Goal: Find specific page/section: Find specific page/section

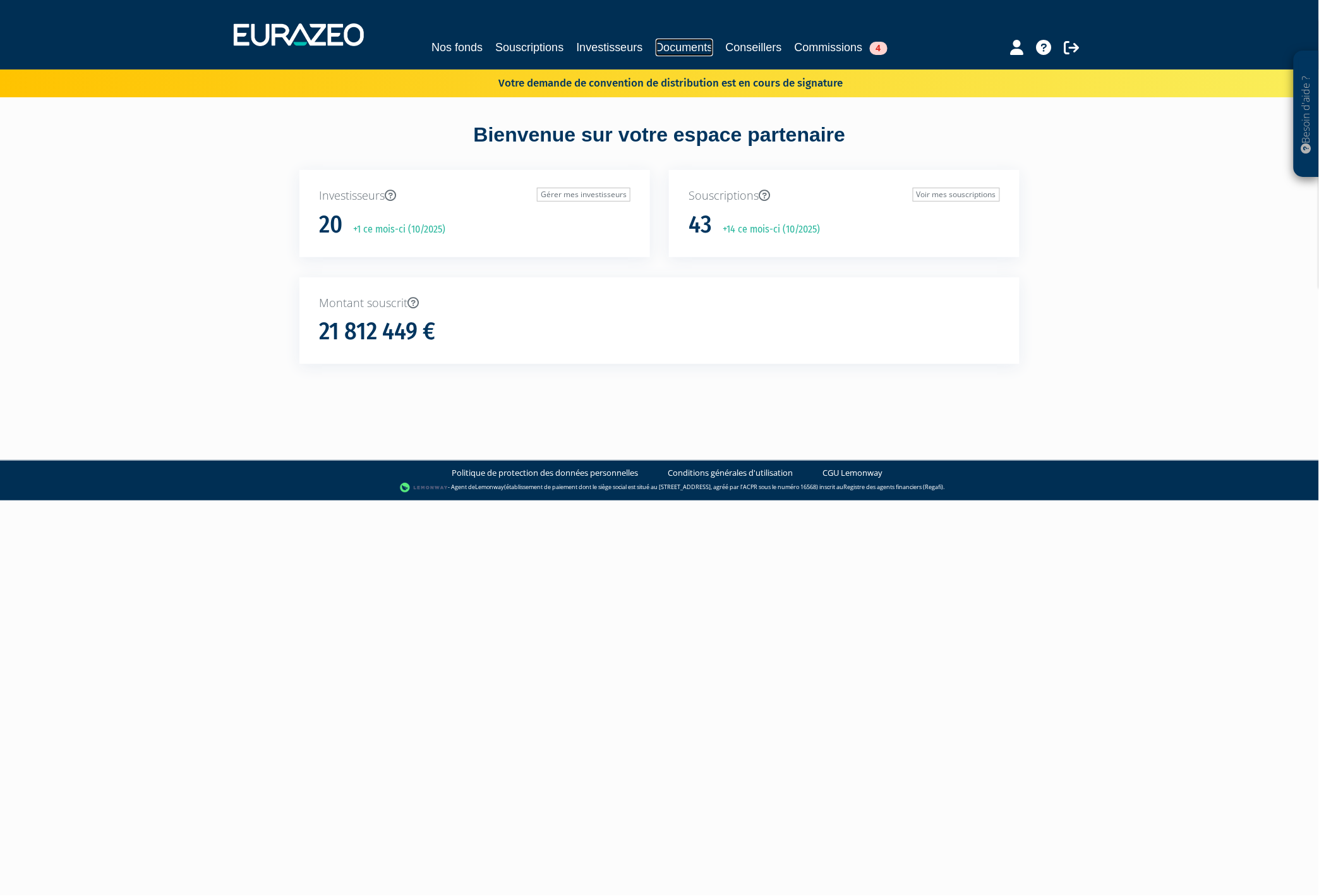
click at [712, 46] on link "Documents" at bounding box center [684, 48] width 57 height 18
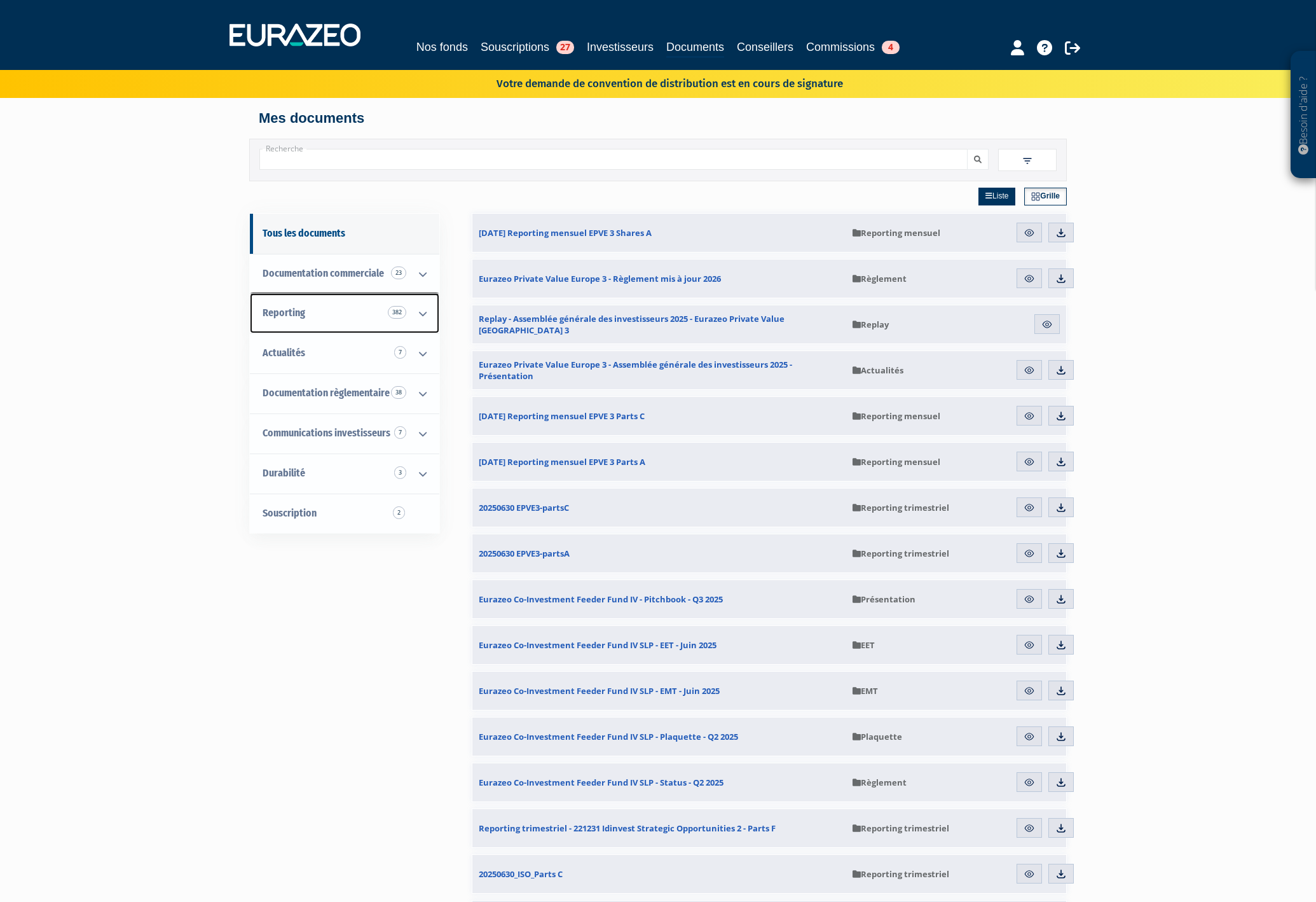
click at [292, 305] on link "Reporting 382" at bounding box center [345, 313] width 189 height 40
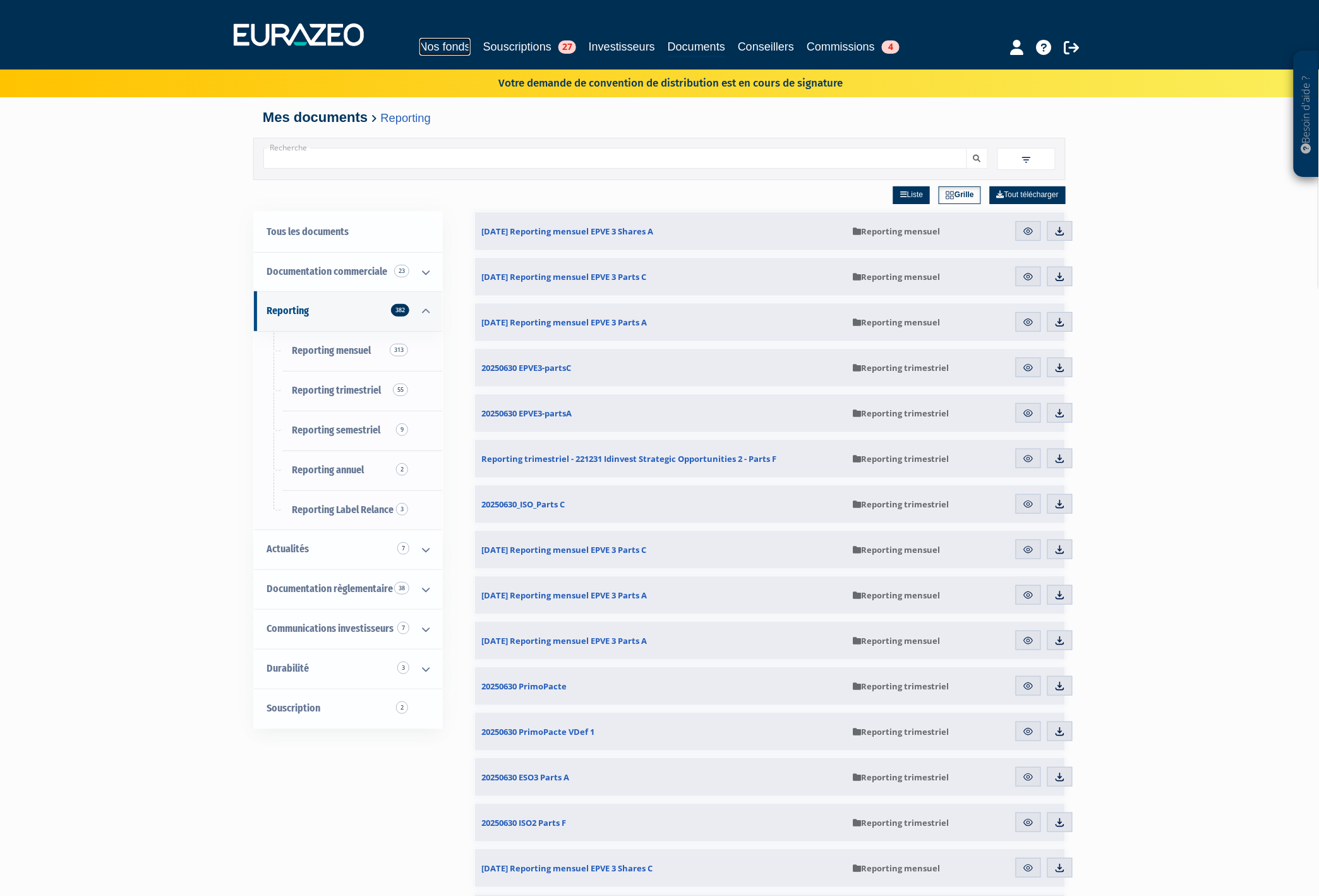
click at [431, 41] on link "Nos fonds" at bounding box center [445, 47] width 51 height 18
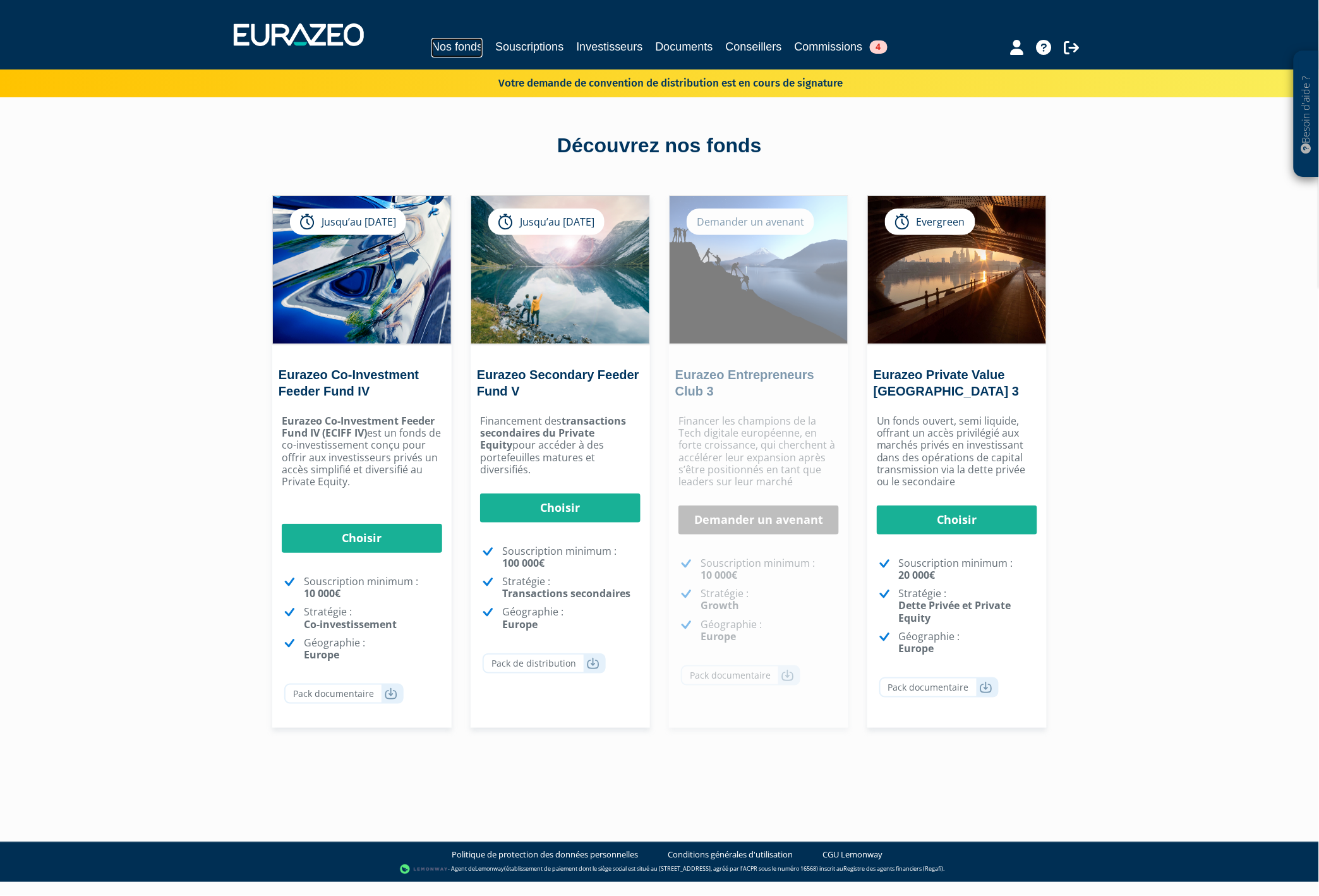
click at [444, 41] on link "Nos fonds" at bounding box center [457, 48] width 51 height 20
